Goal: Navigation & Orientation: Find specific page/section

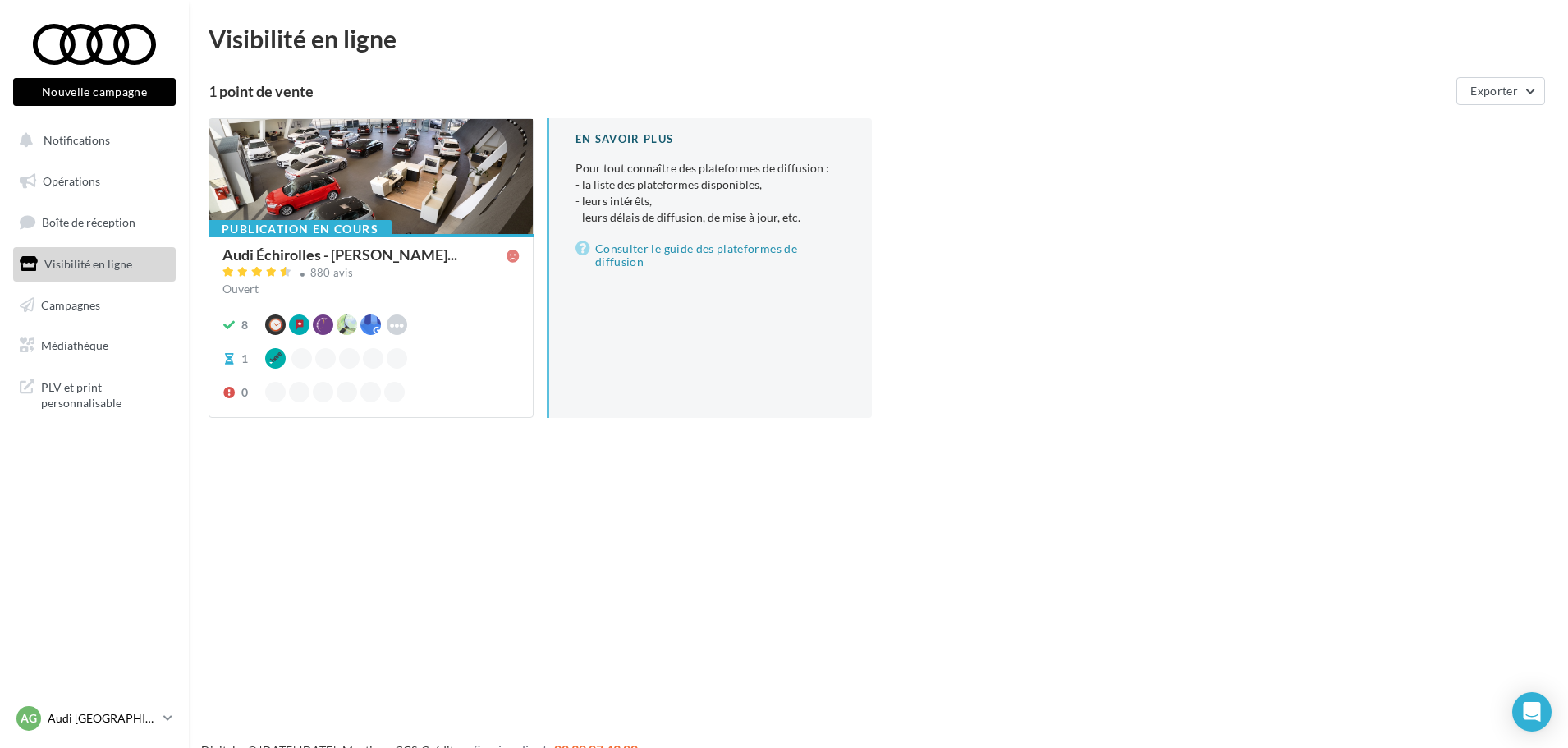
click at [142, 375] on div "AG Audi GRENOBLE audi-gren-tho" at bounding box center [87, 718] width 140 height 24
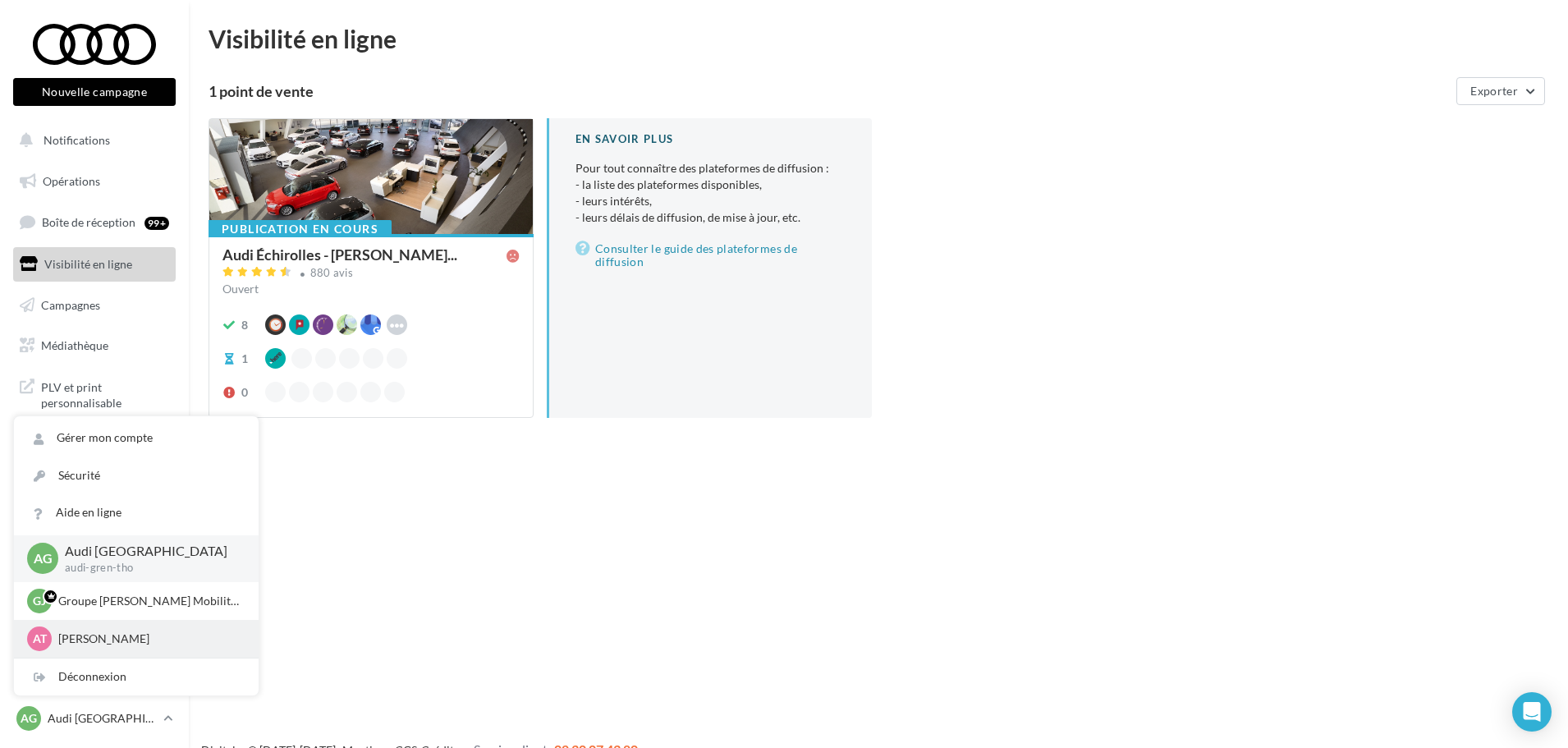
click at [114, 375] on p "Alice THUOT" at bounding box center [148, 638] width 180 height 17
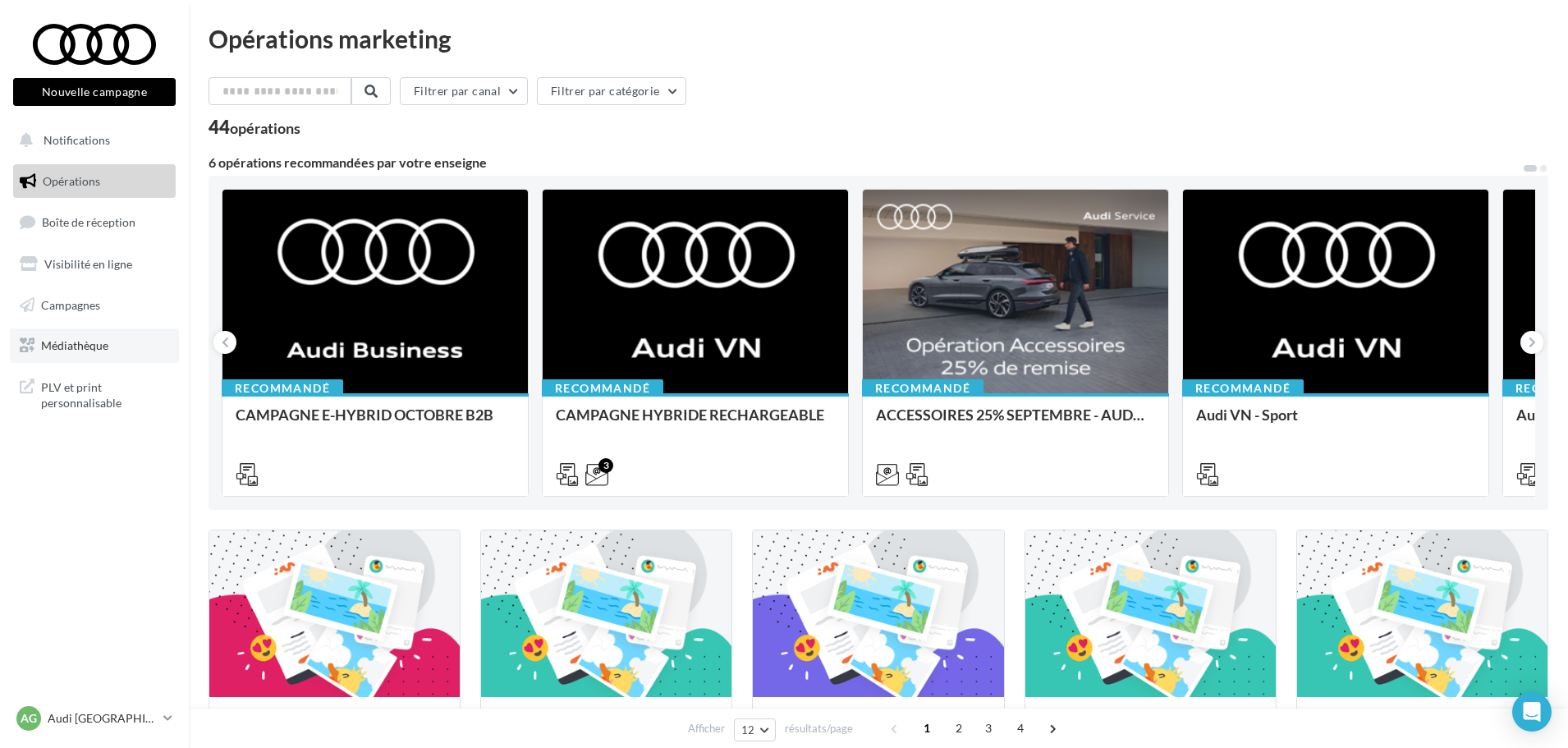
click at [59, 349] on span "Médiathèque" at bounding box center [74, 345] width 67 height 14
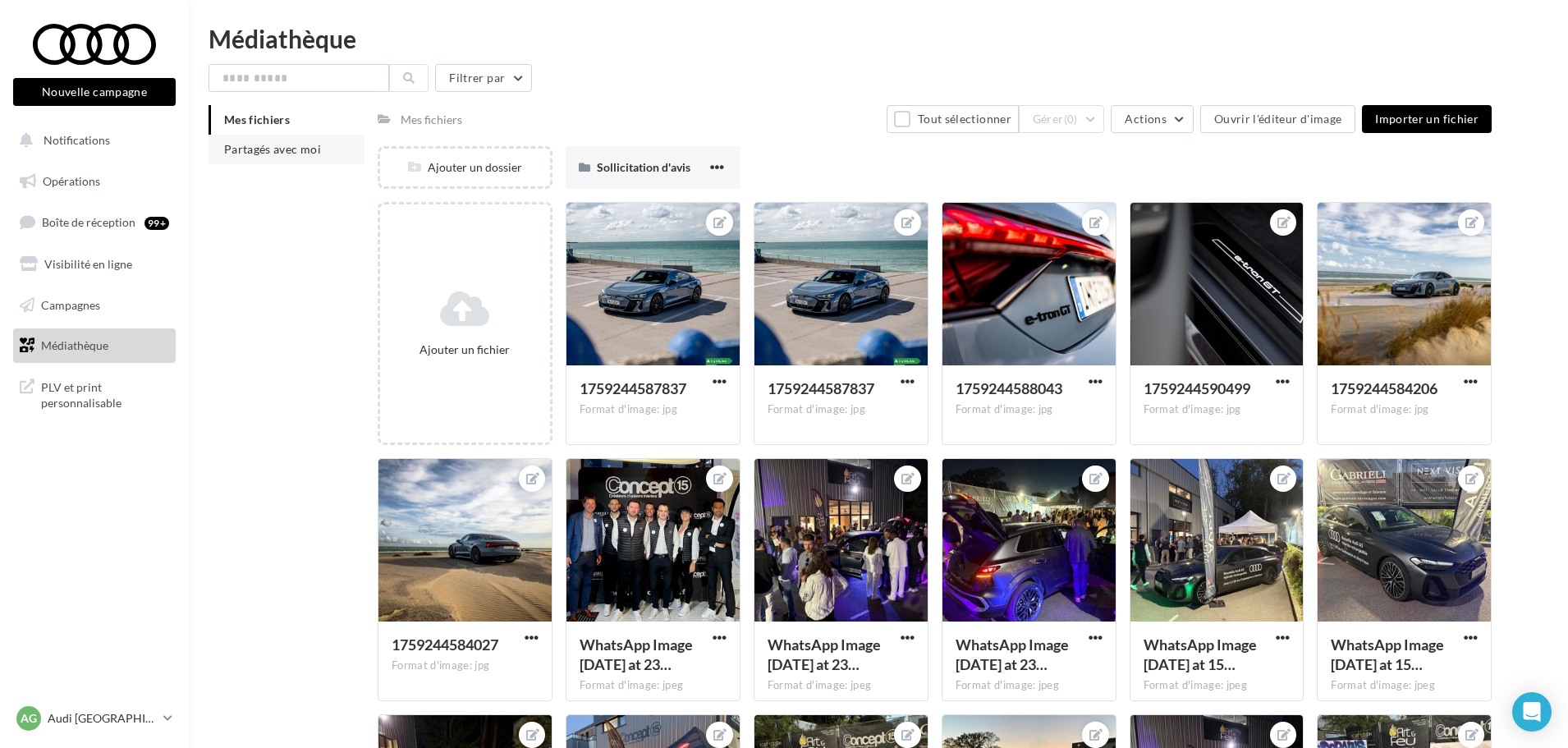
click at [279, 146] on span "Partagés avec moi" at bounding box center [272, 149] width 97 height 14
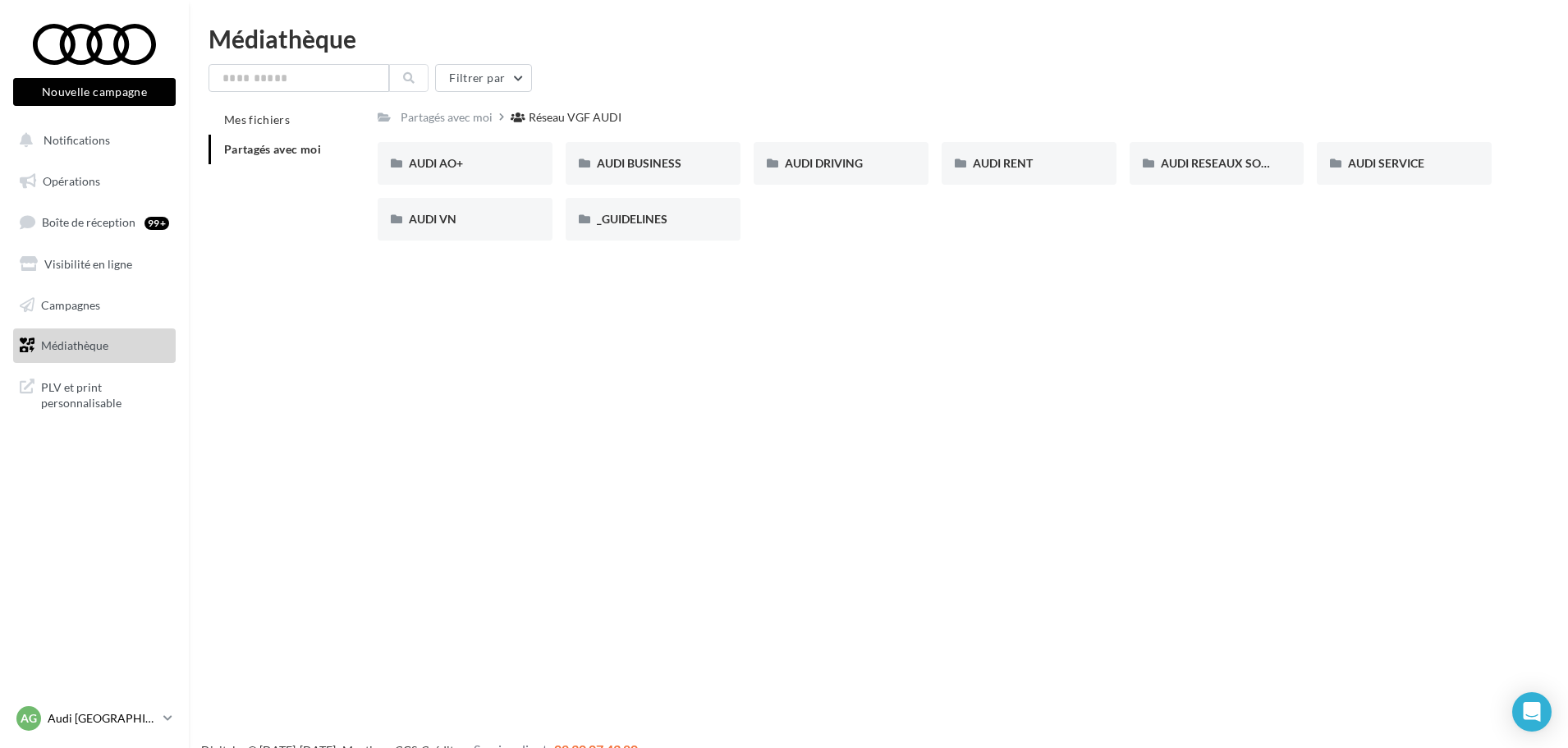
click at [137, 724] on p "Audi [GEOGRAPHIC_DATA]" at bounding box center [102, 718] width 109 height 17
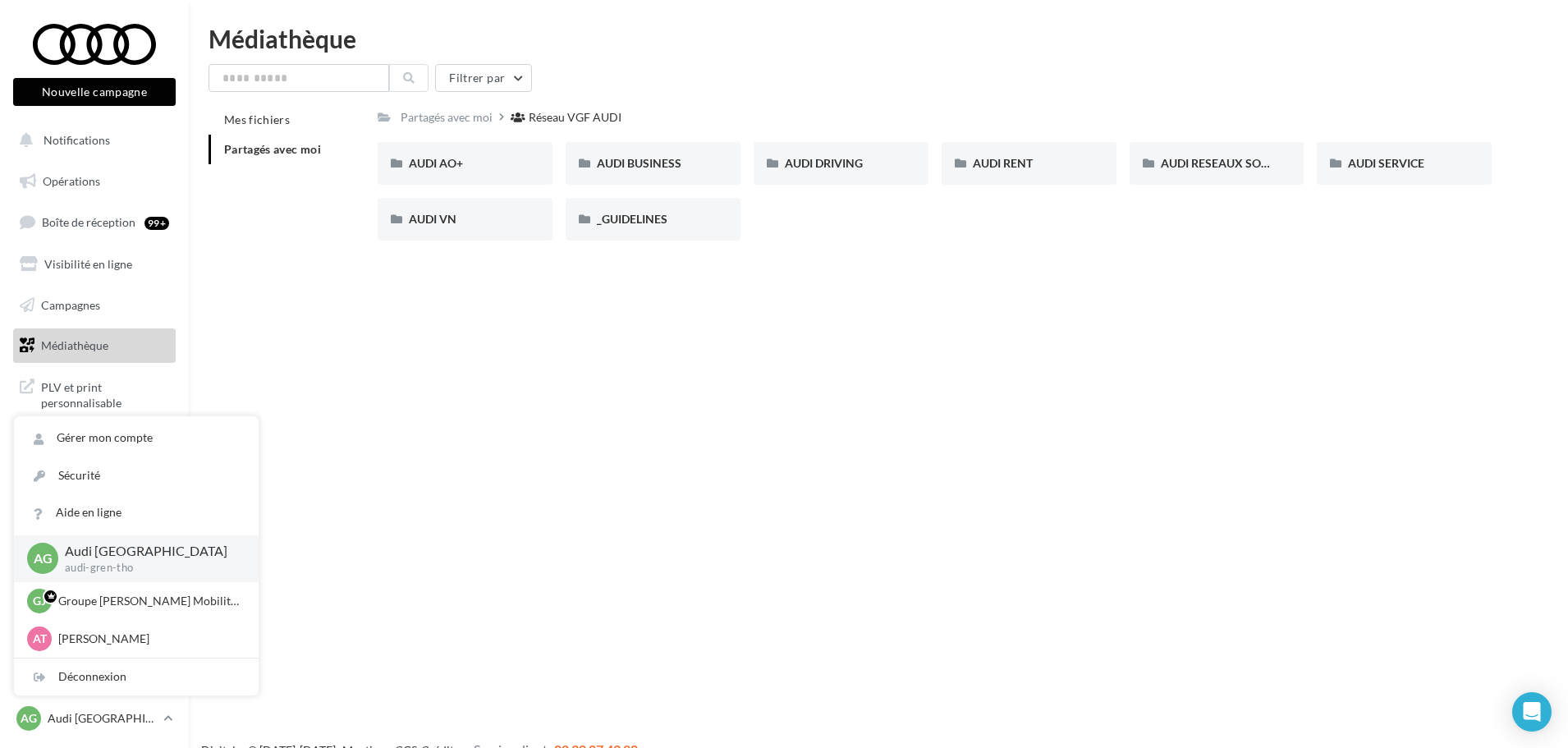
drag, startPoint x: 128, startPoint y: 640, endPoint x: 361, endPoint y: 370, distance: 356.6
click at [127, 640] on p "Alice THUOT" at bounding box center [148, 638] width 180 height 17
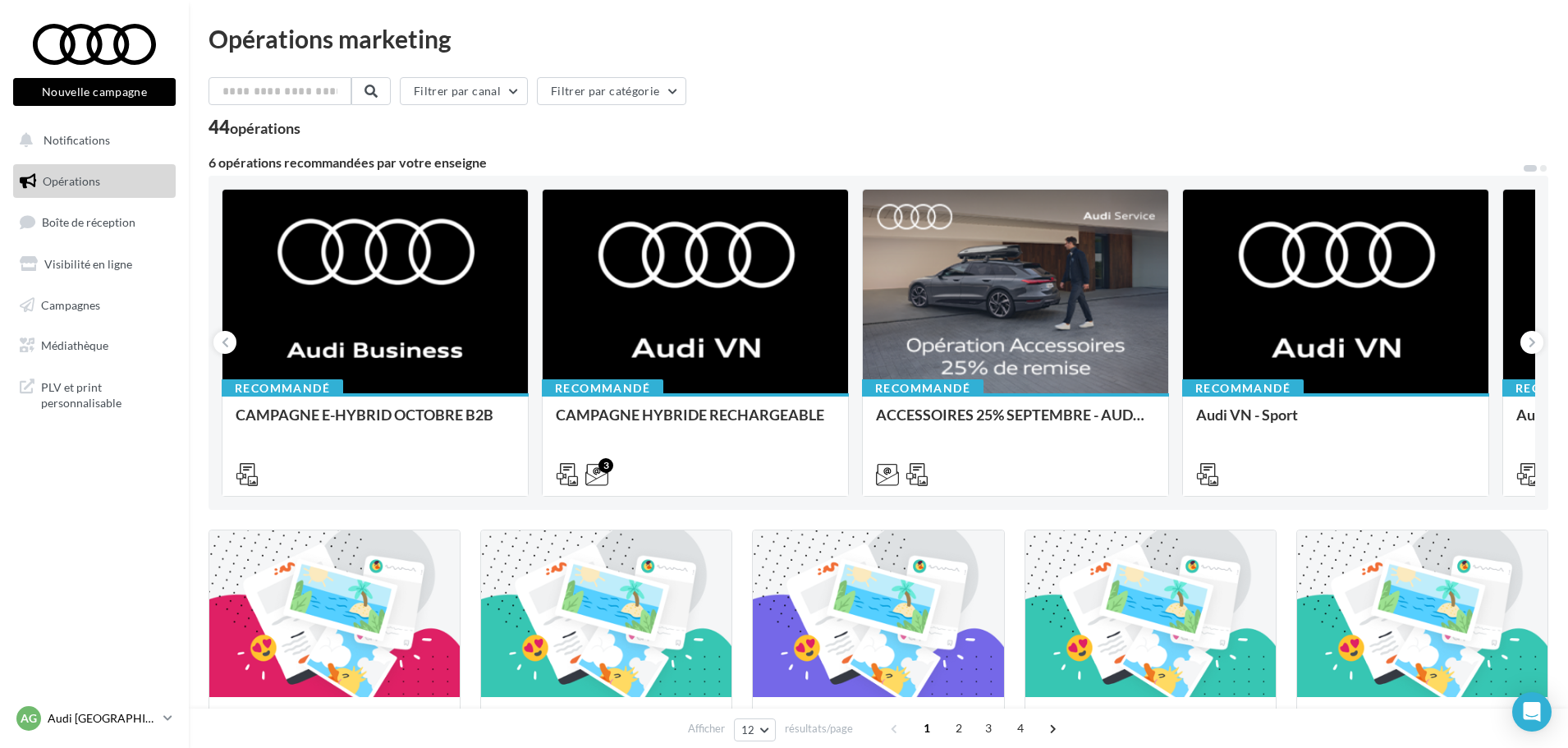
click at [100, 728] on div "AG Audi GRENOBLE audi-gren-tho" at bounding box center [87, 718] width 140 height 24
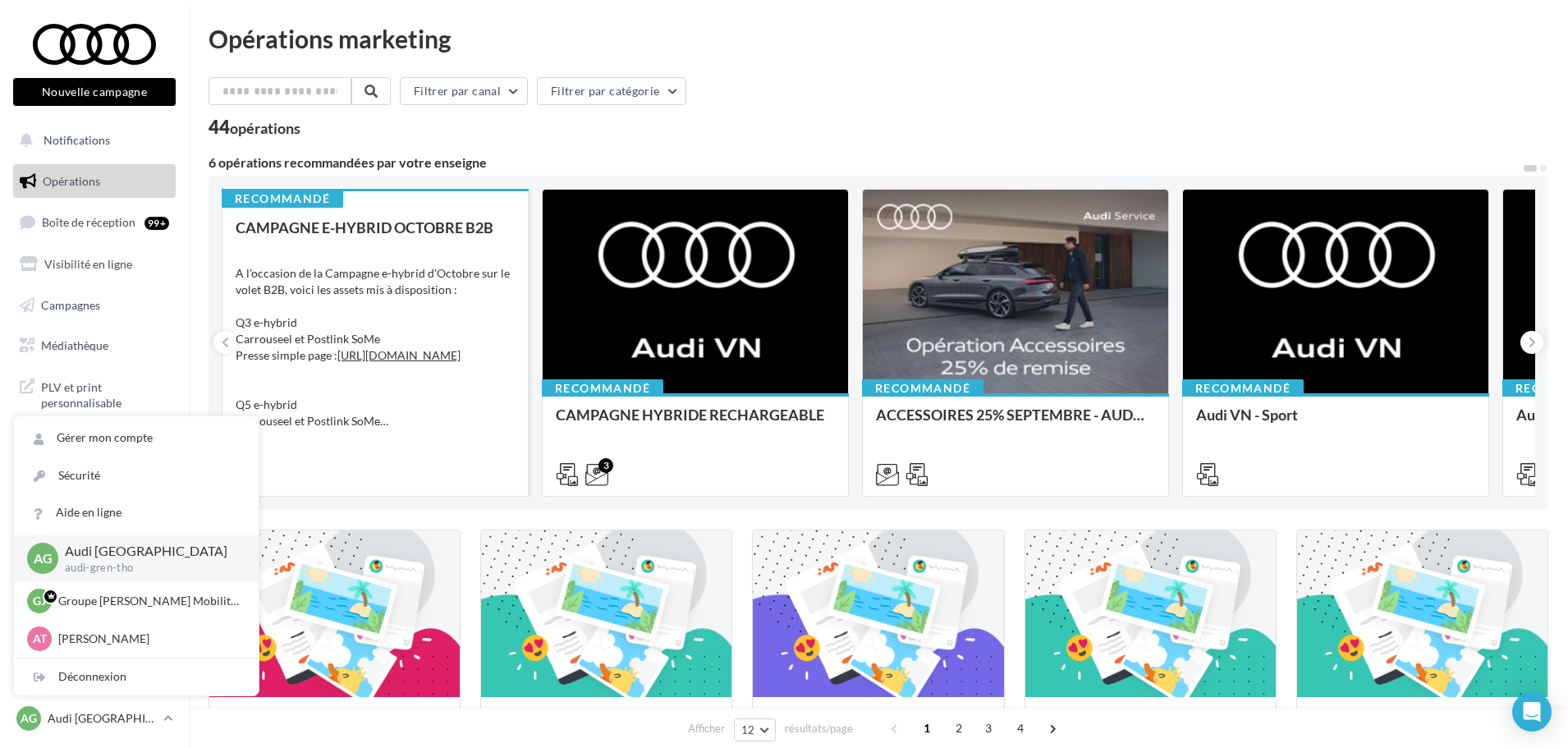
drag, startPoint x: 120, startPoint y: 601, endPoint x: 293, endPoint y: 485, distance: 208.3
click at [120, 599] on p "Groupe Jean Lain Mobilités" at bounding box center [148, 601] width 180 height 17
